Goal: Task Accomplishment & Management: Manage account settings

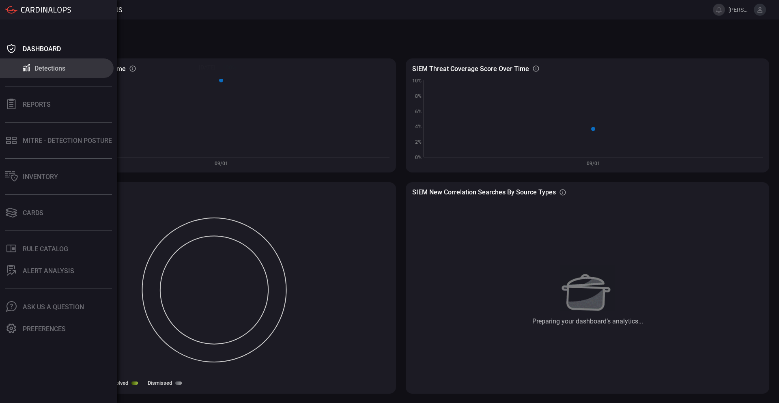
click at [13, 65] on button "Detections" at bounding box center [57, 67] width 114 height 19
click at [41, 328] on div "Preferences" at bounding box center [44, 329] width 43 height 8
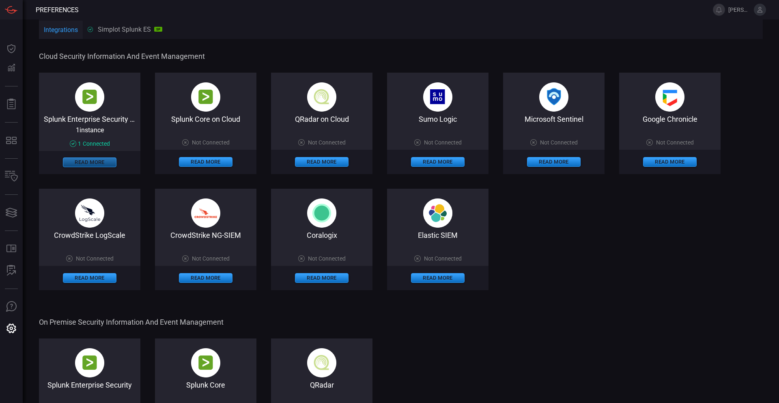
click at [85, 163] on button "Read More" at bounding box center [90, 162] width 54 height 10
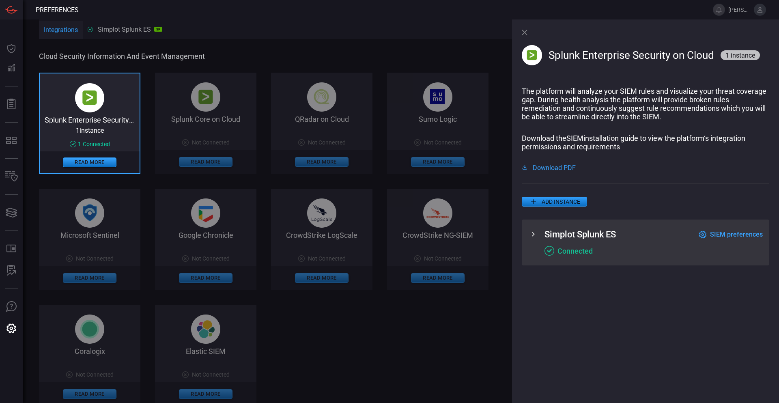
click at [733, 238] on span "SIEM preferences" at bounding box center [736, 234] width 53 height 8
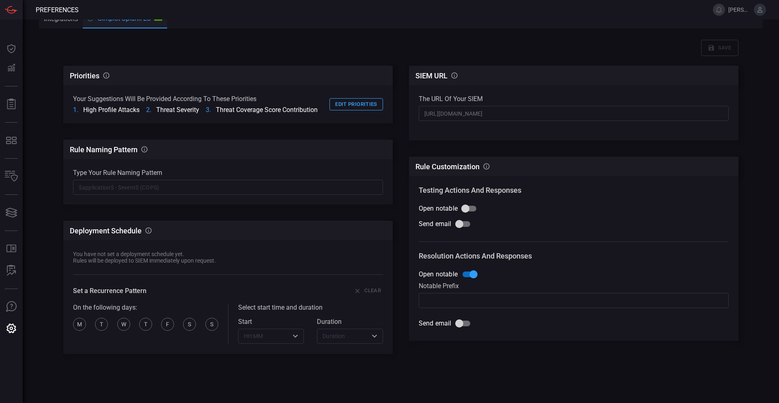
scroll to position [13, 0]
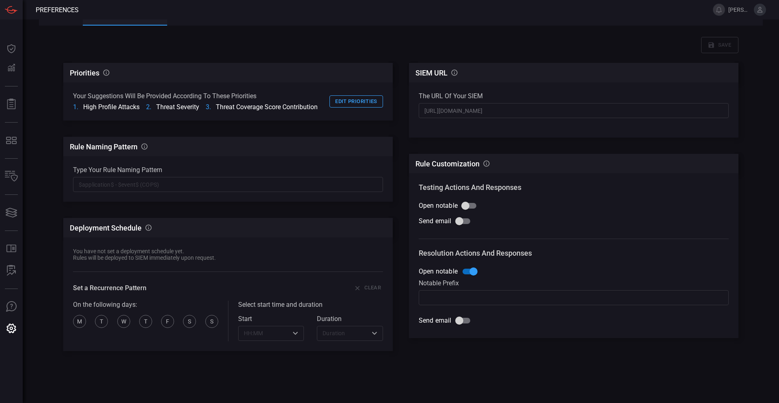
click at [503, 298] on input "text" at bounding box center [573, 297] width 310 height 15
click at [642, 128] on p "​" at bounding box center [570, 124] width 304 height 8
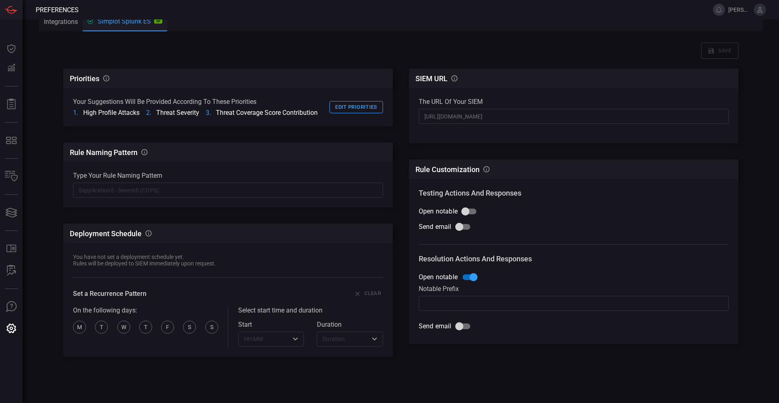
scroll to position [0, 0]
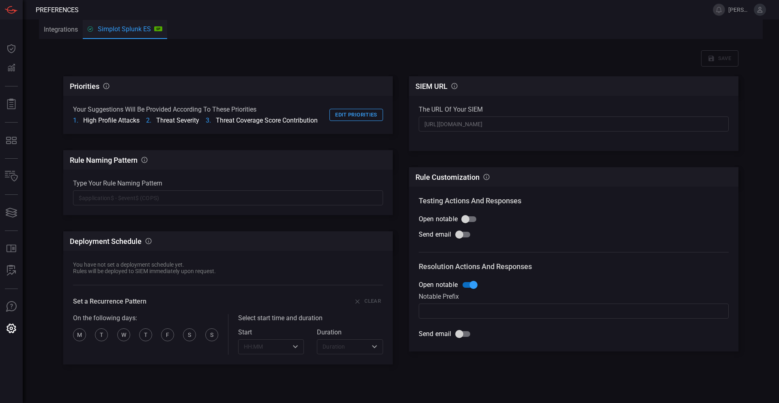
click at [147, 200] on input "text" at bounding box center [228, 197] width 310 height 15
click at [285, 256] on div "You have not set a deployment schedule yet. Rules will be deployed to SIEM imme…" at bounding box center [227, 308] width 329 height 114
drag, startPoint x: 189, startPoint y: 272, endPoint x: 100, endPoint y: 255, distance: 90.3
click at [101, 255] on div "You have not set a deployment schedule yet. Rules will be deployed to SIEM imme…" at bounding box center [227, 308] width 329 height 114
click at [92, 260] on div "You have not set a deployment schedule yet. Rules will be deployed to SIEM imme…" at bounding box center [227, 308] width 329 height 114
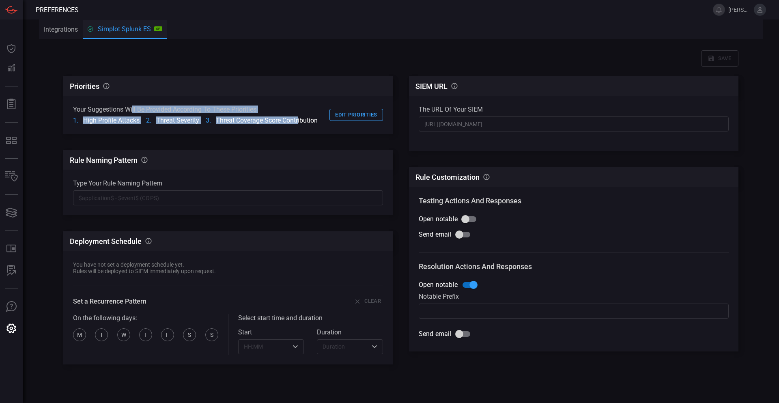
drag, startPoint x: 297, startPoint y: 120, endPoint x: 124, endPoint y: 105, distance: 173.0
click at [127, 105] on div "Your suggestions will be provided according to these priorities High Profile At…" at bounding box center [195, 114] width 245 height 19
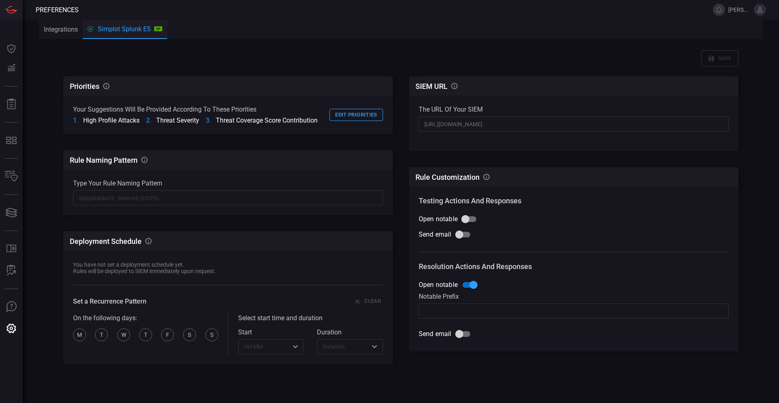
click at [96, 110] on div "Your suggestions will be provided according to these priorities" at bounding box center [195, 109] width 245 height 8
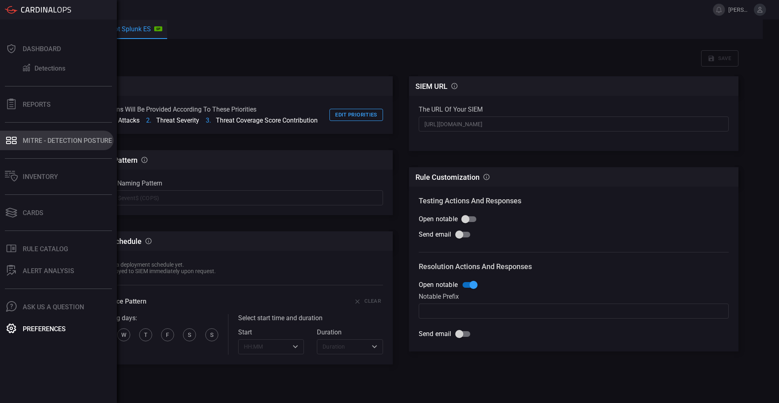
click at [54, 138] on div "MITRE - Detection Posture" at bounding box center [67, 141] width 89 height 8
